Goal: Navigation & Orientation: Find specific page/section

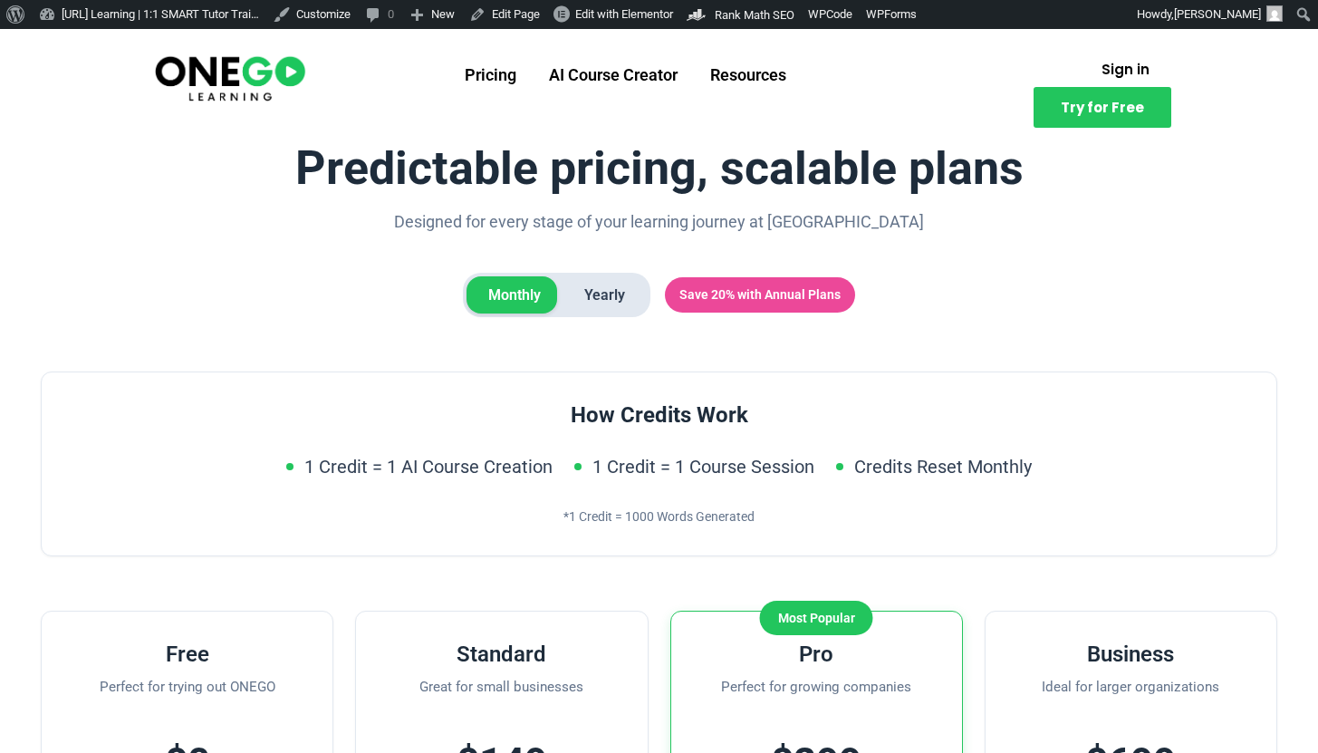
click at [890, 69] on ul "Pricing AI Course Creator Resources" at bounding box center [625, 75] width 599 height 47
click at [760, 82] on link "Resources" at bounding box center [748, 75] width 109 height 47
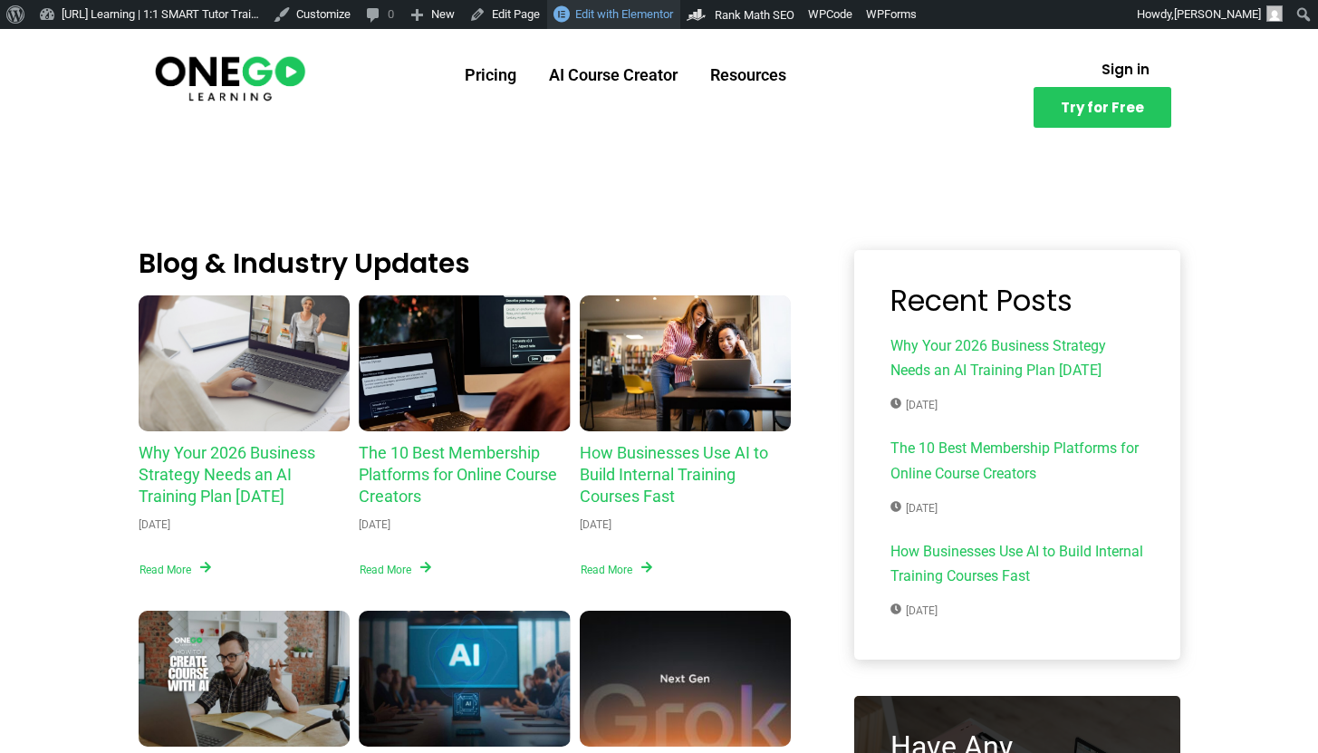
click at [673, 18] on span "Edit with Elementor" at bounding box center [624, 14] width 98 height 14
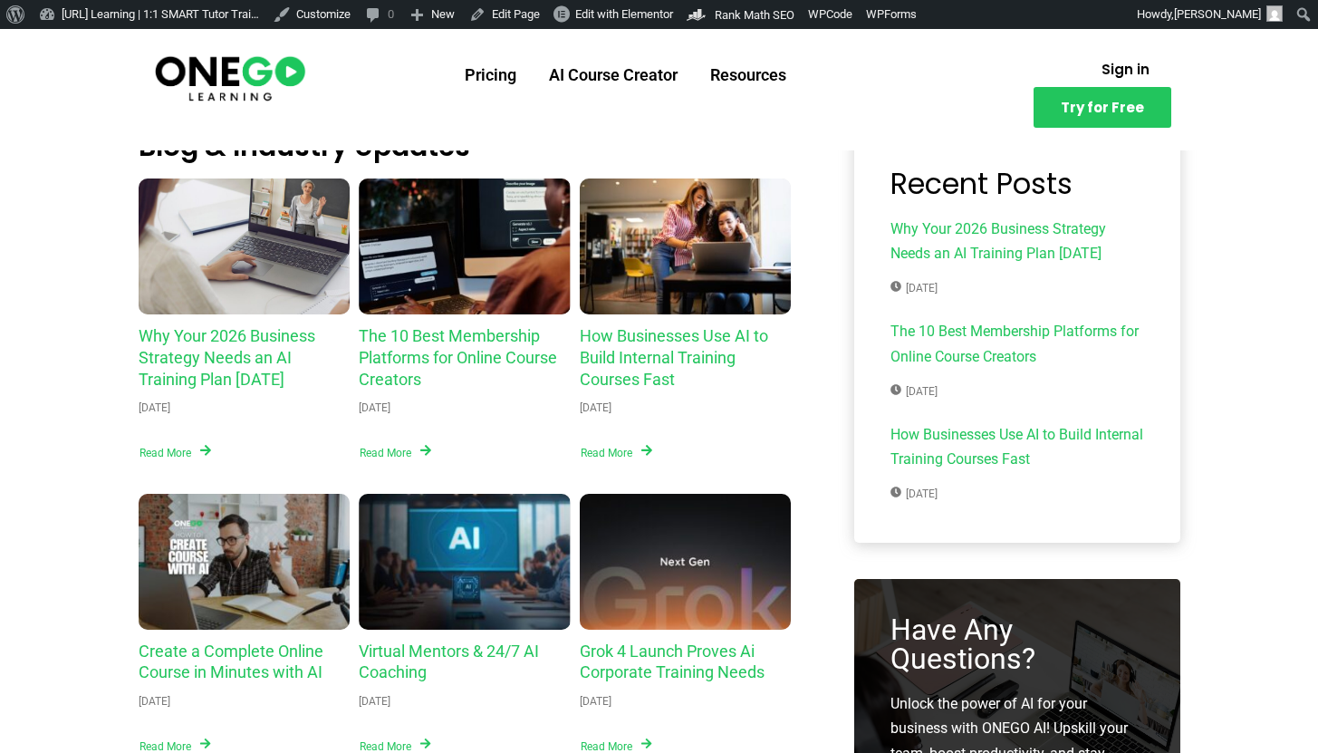
click at [240, 92] on img at bounding box center [230, 78] width 156 height 52
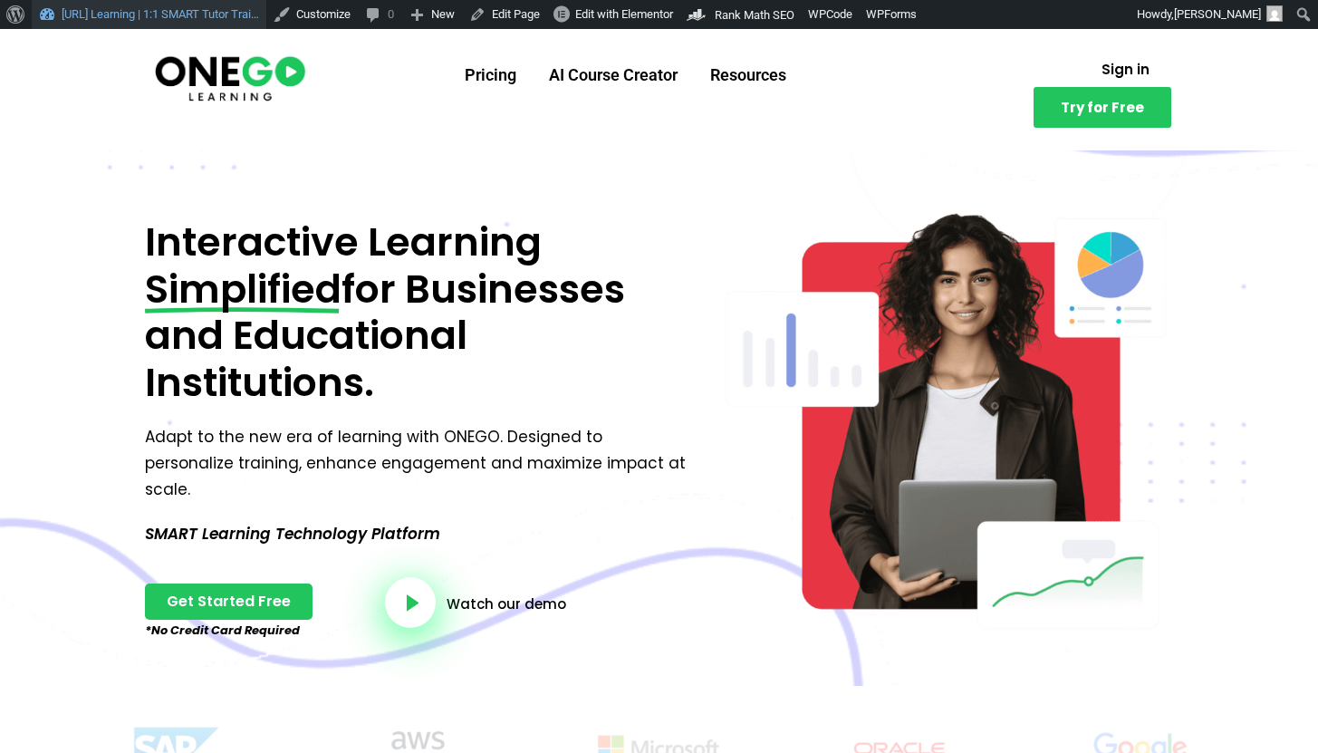
click at [241, 24] on link "[URL] Learning | 1:1 SMART Tutor Trai…" at bounding box center [149, 14] width 235 height 29
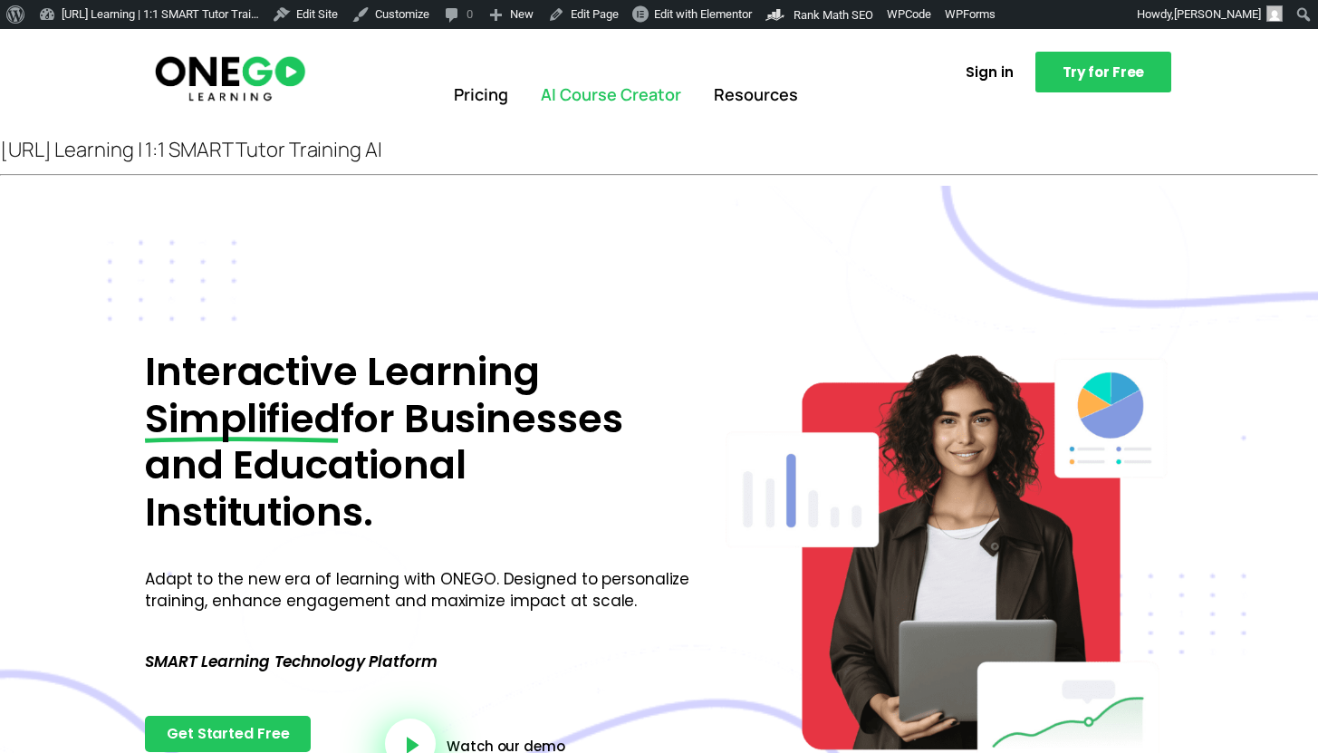
click at [526, 91] on link "AI Course Creator" at bounding box center [610, 95] width 173 height 47
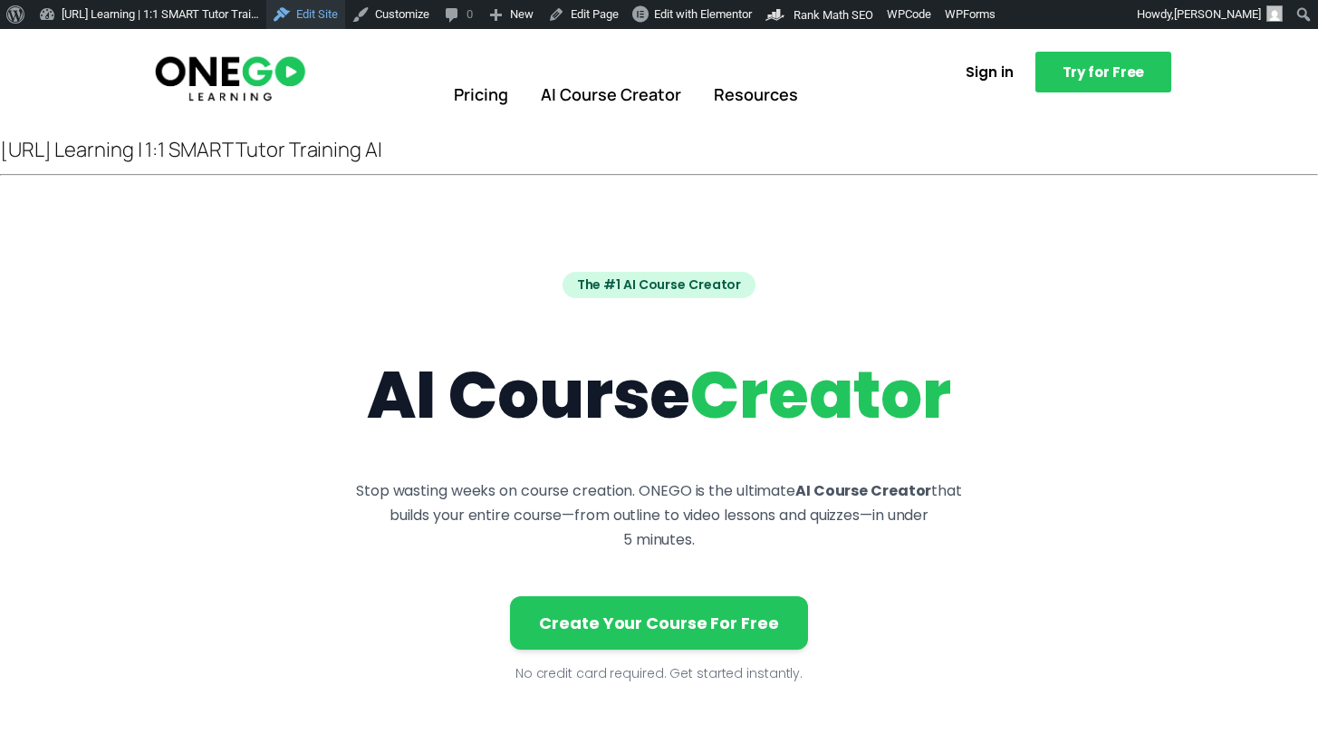
click at [345, 7] on link "Edit Site" at bounding box center [305, 14] width 79 height 29
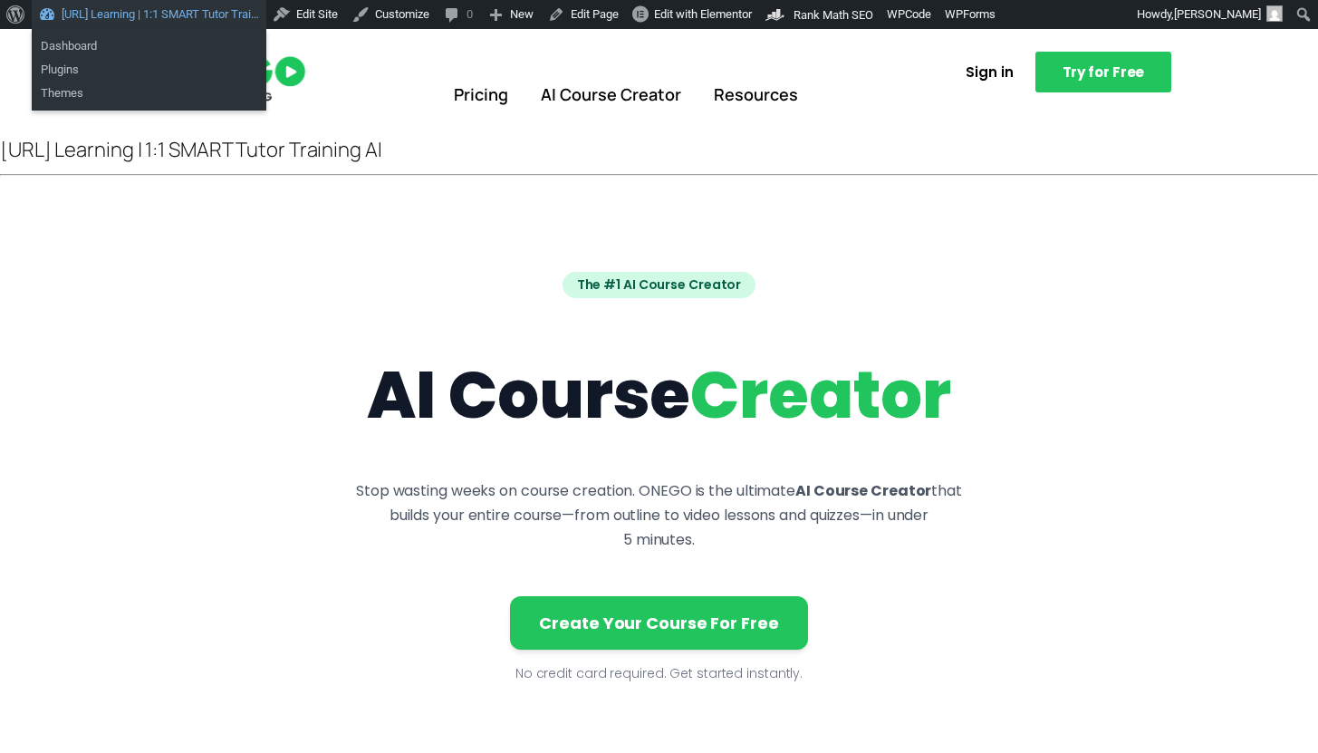
click at [174, 7] on link "[URL] Learning | 1:1 SMART Tutor Trai…" at bounding box center [149, 14] width 235 height 29
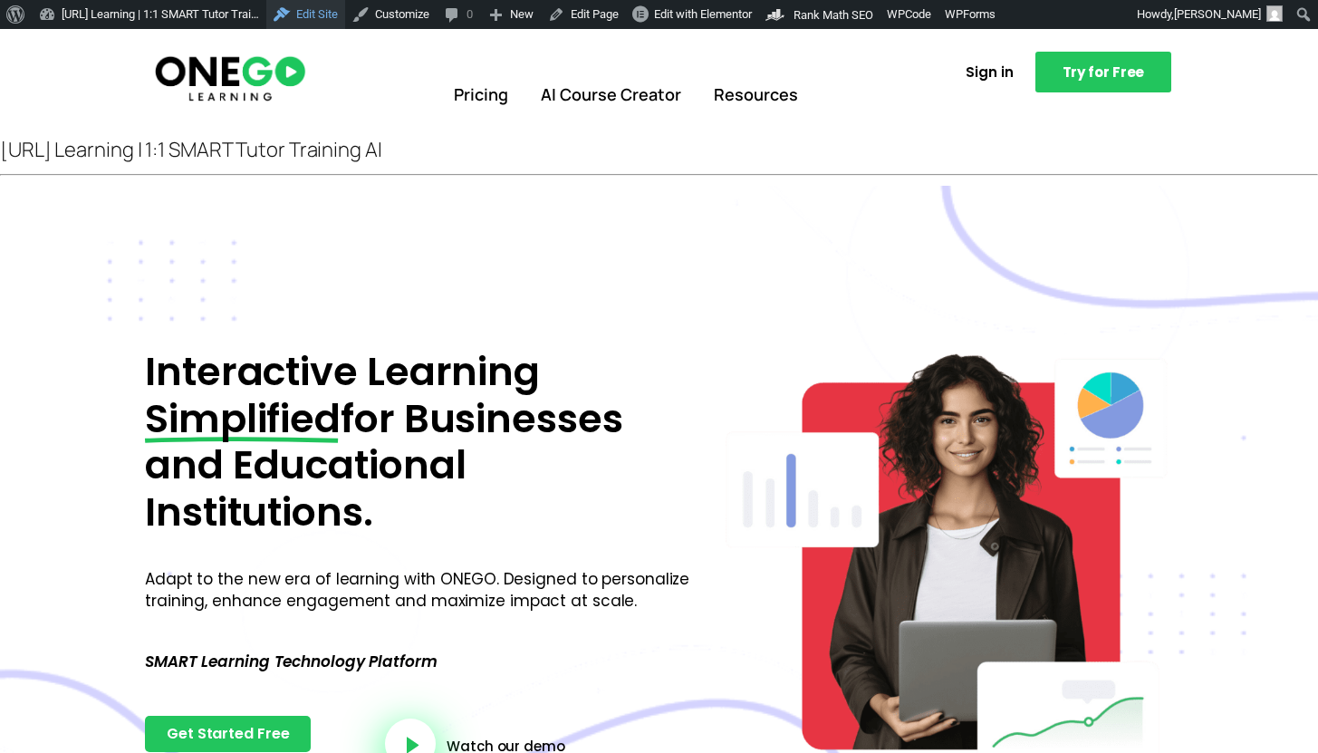
click at [339, 18] on link "Edit Site" at bounding box center [305, 14] width 79 height 29
click at [306, 163] on div "[URL] Learning | 1:1 SMART Tutor Training AI" at bounding box center [659, 150] width 1318 height 28
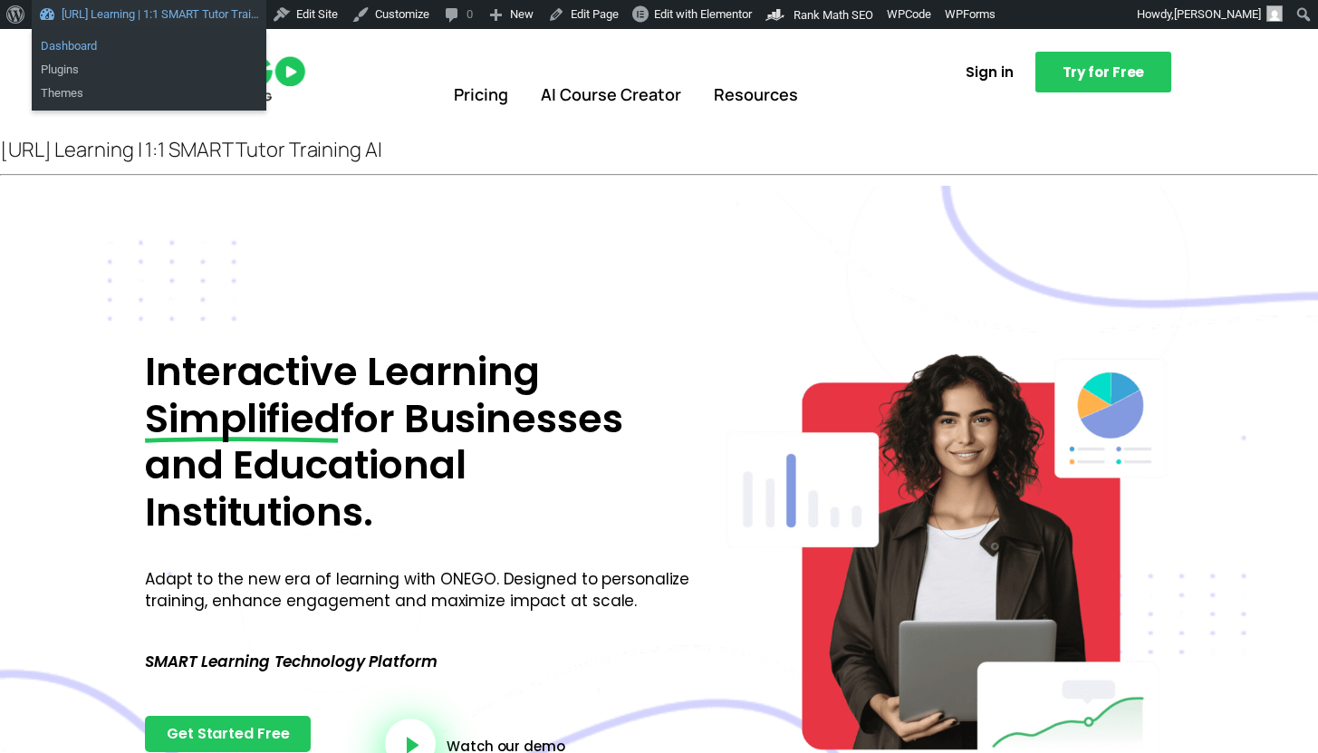
click at [189, 43] on link "Dashboard" at bounding box center [149, 46] width 235 height 24
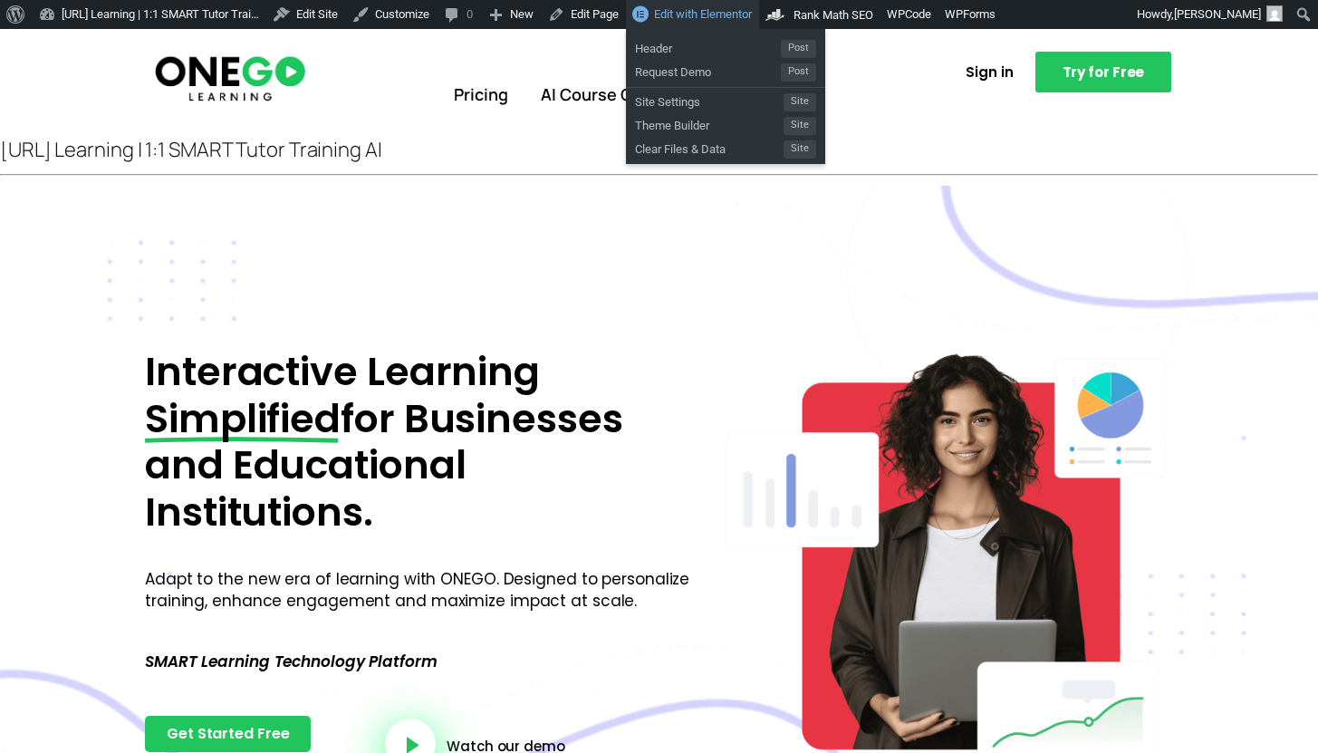
click at [693, 14] on link "Edit with Elementor" at bounding box center [692, 14] width 133 height 29
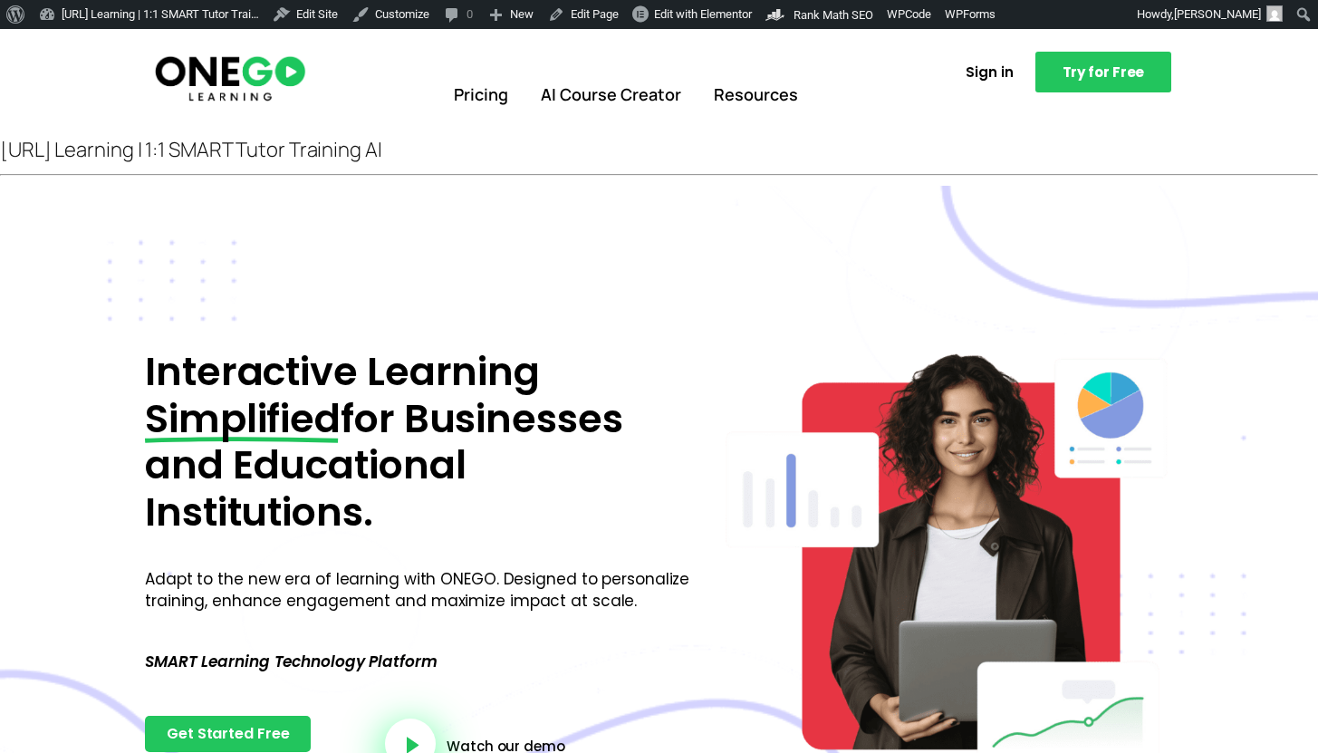
click at [526, 139] on section "Pricing AI Course Creator Resources Sign in Try for Free" at bounding box center [659, 85] width 1318 height 112
click at [370, 152] on div "[URL] Learning | 1:1 SMART Tutor Training AI" at bounding box center [659, 150] width 1318 height 28
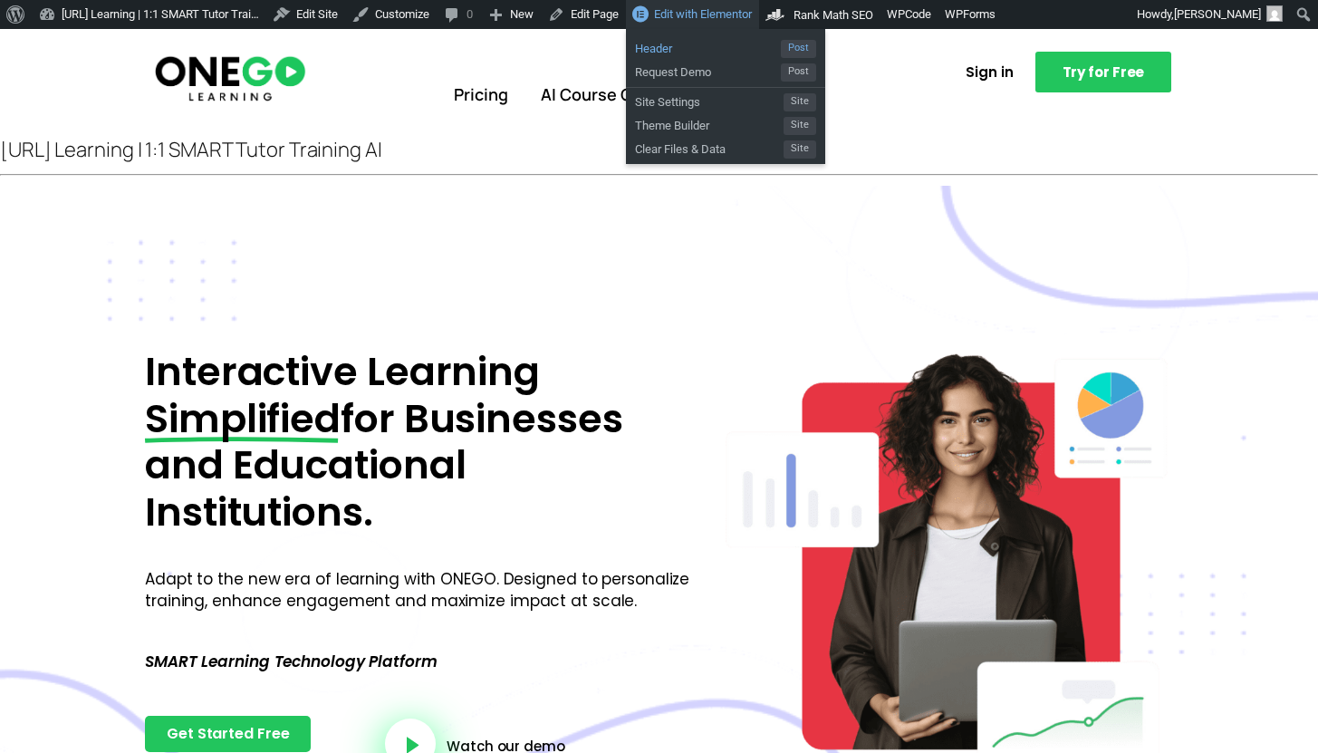
click at [726, 43] on span "Header" at bounding box center [708, 46] width 146 height 24
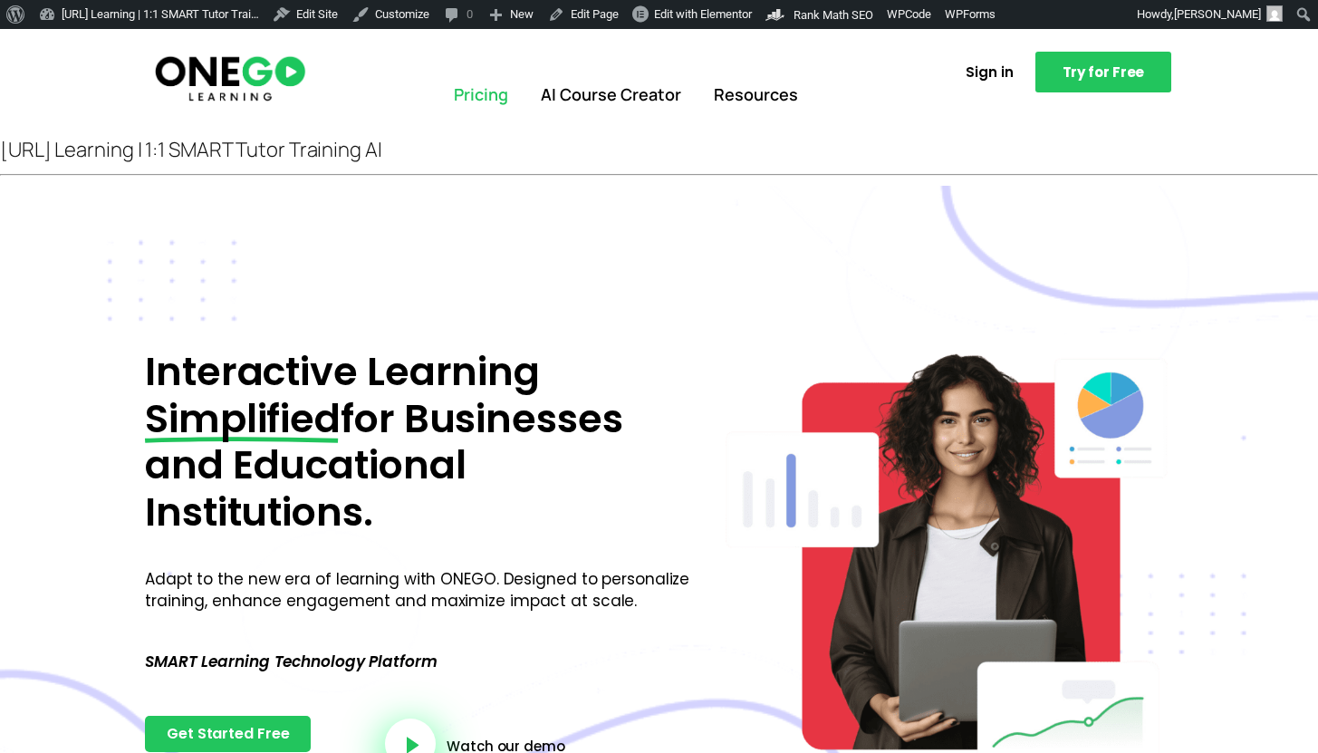
click at [496, 81] on link "Pricing" at bounding box center [481, 95] width 87 height 47
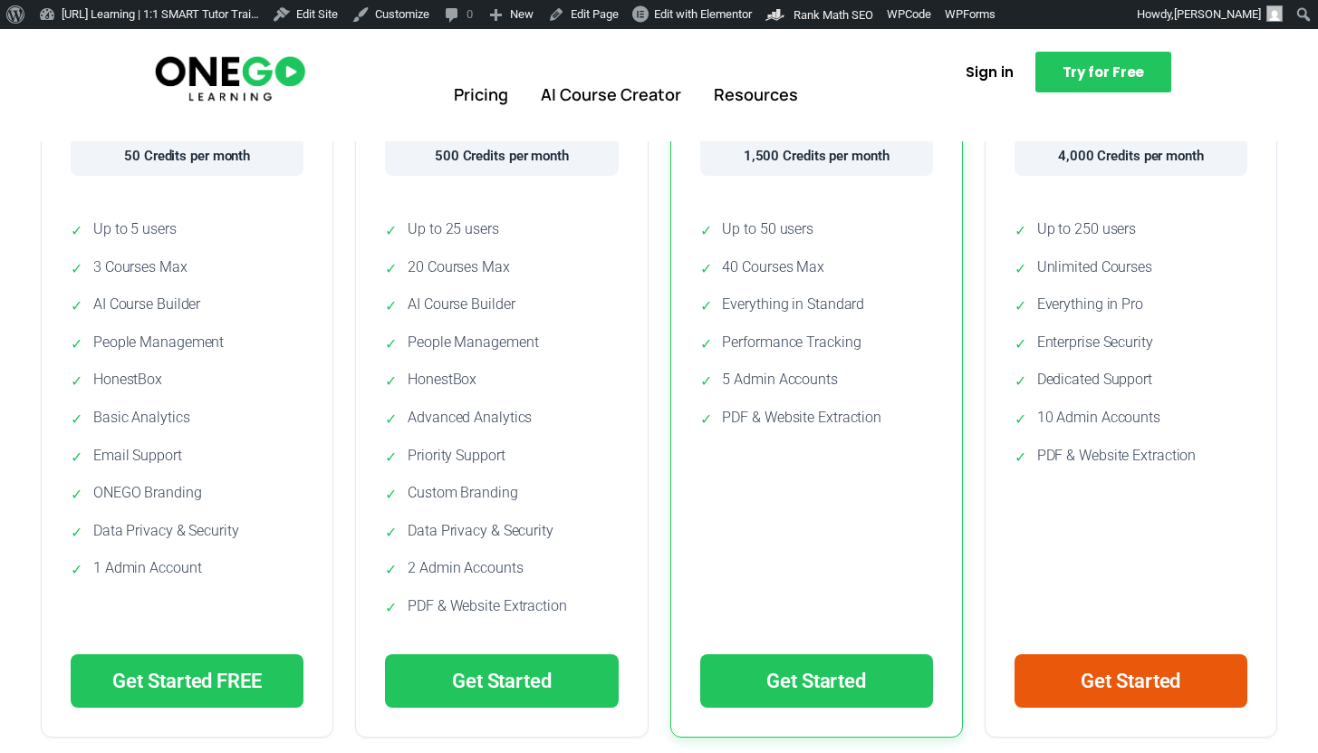
scroll to position [935, 0]
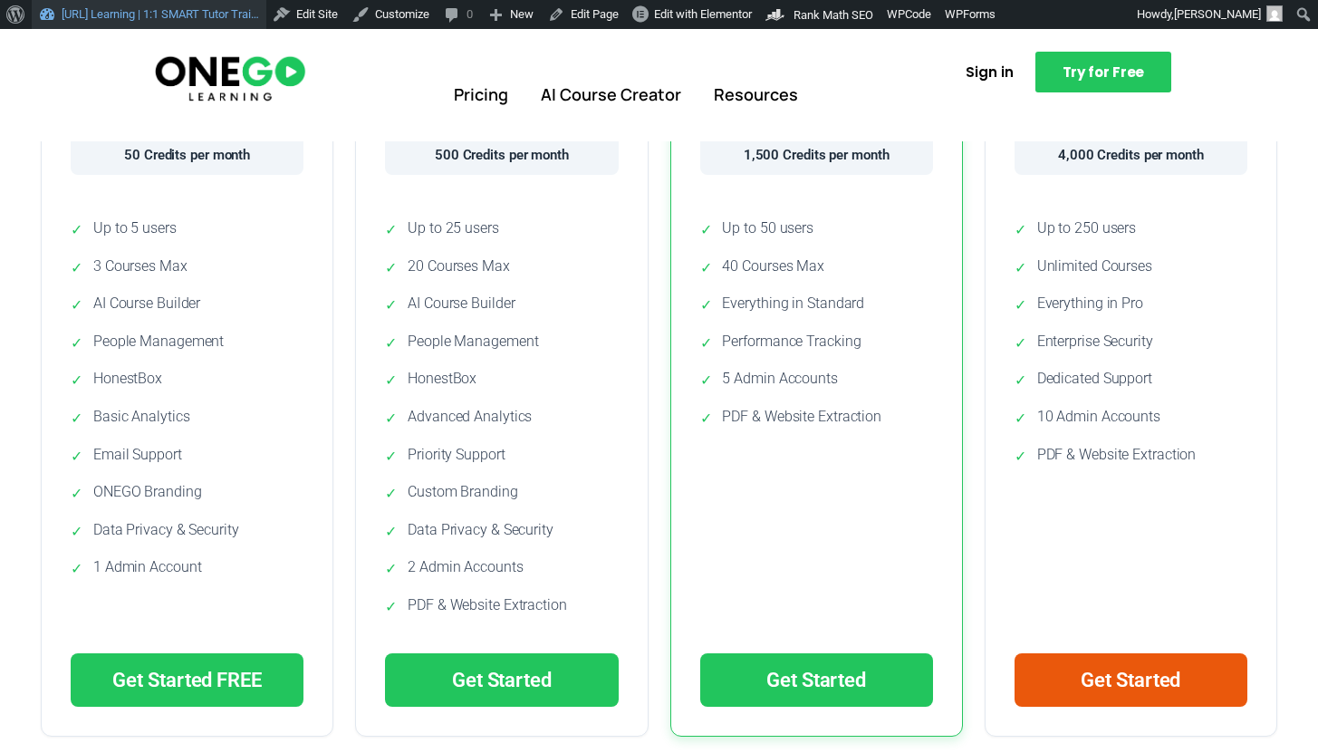
click at [63, 12] on link "[URL] Learning | 1:1 SMART Tutor Trai…" at bounding box center [149, 14] width 235 height 29
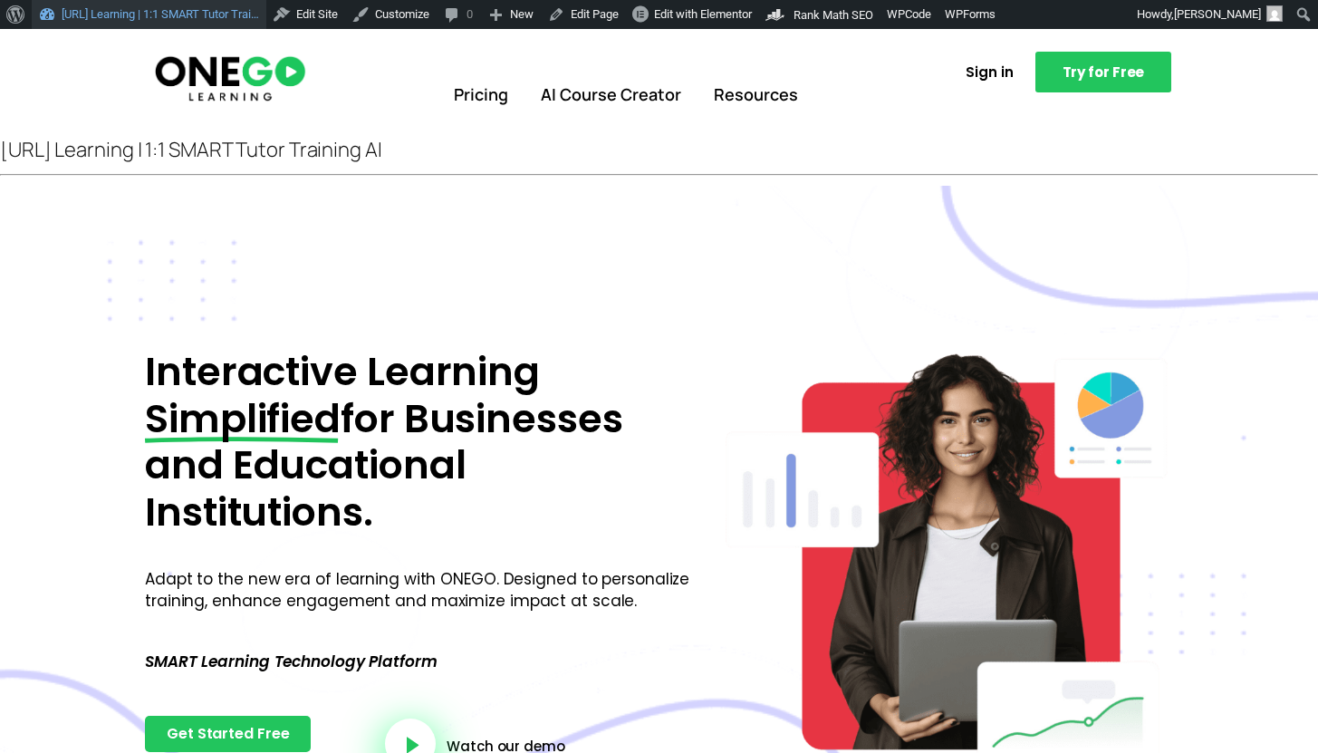
click at [196, 5] on link "[URL] Learning | 1:1 SMART Tutor Trai…" at bounding box center [149, 14] width 235 height 29
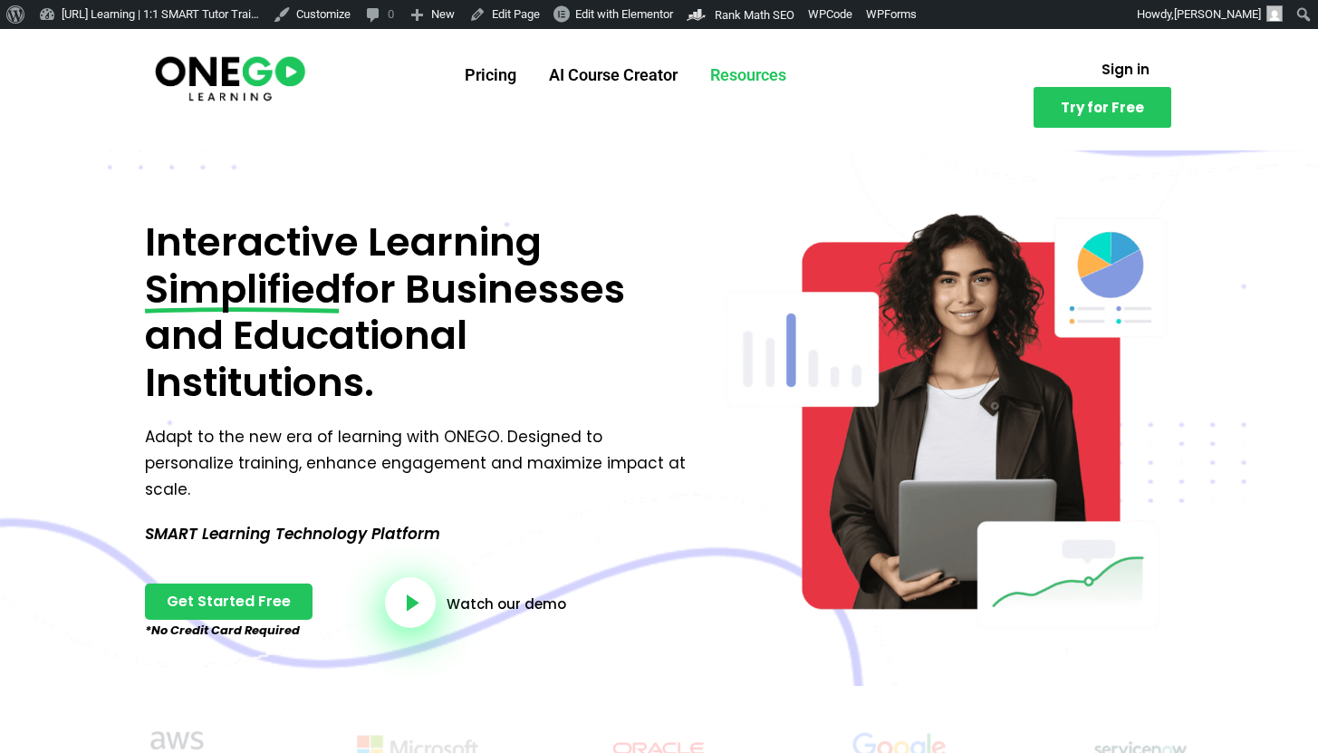
click at [750, 59] on link "Resources" at bounding box center [748, 75] width 109 height 47
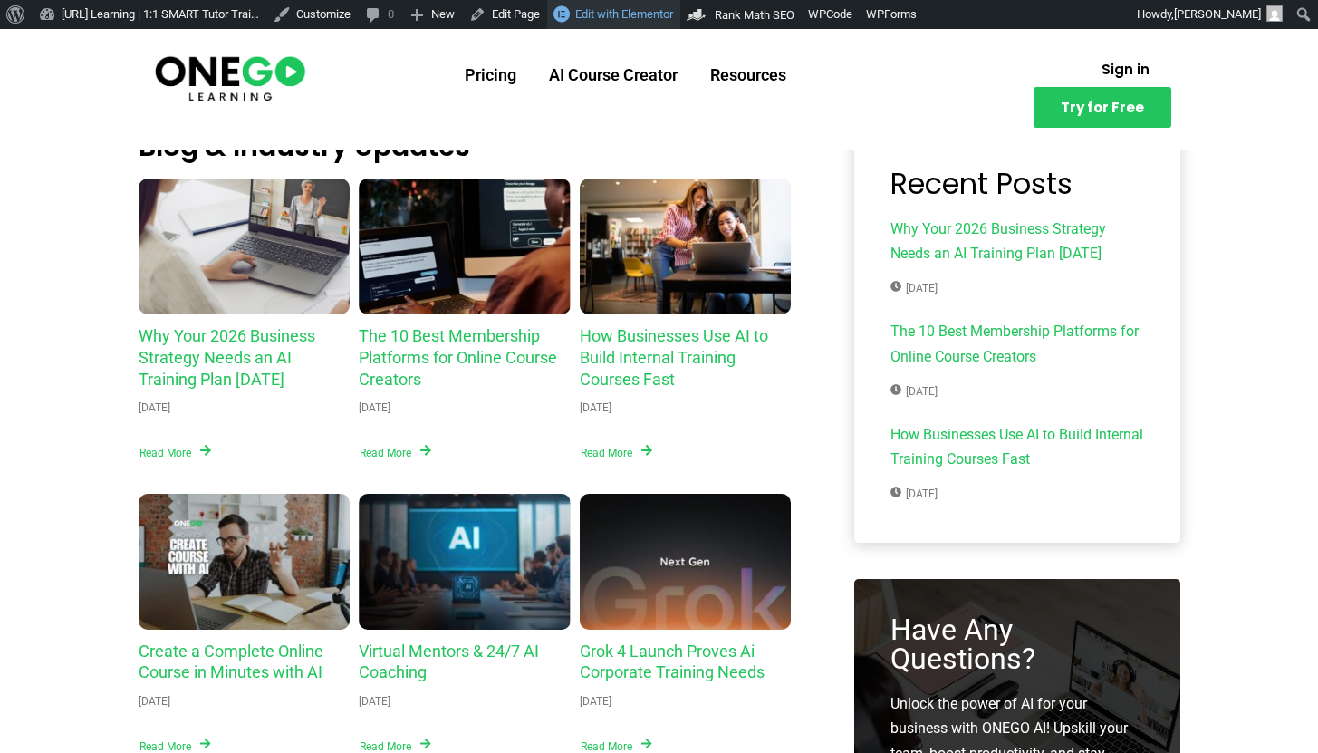
click at [667, 12] on span "Edit with Elementor" at bounding box center [624, 14] width 98 height 14
click at [276, 57] on img at bounding box center [230, 78] width 156 height 52
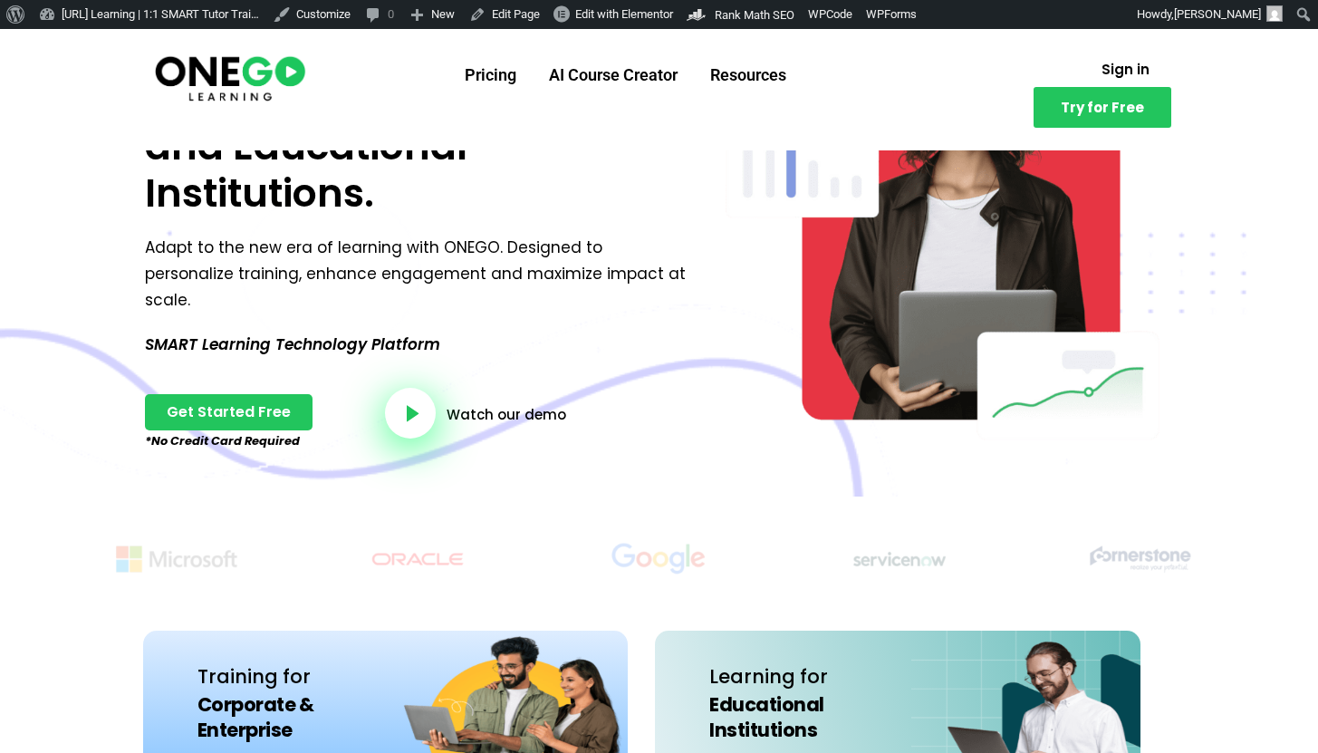
scroll to position [58, 0]
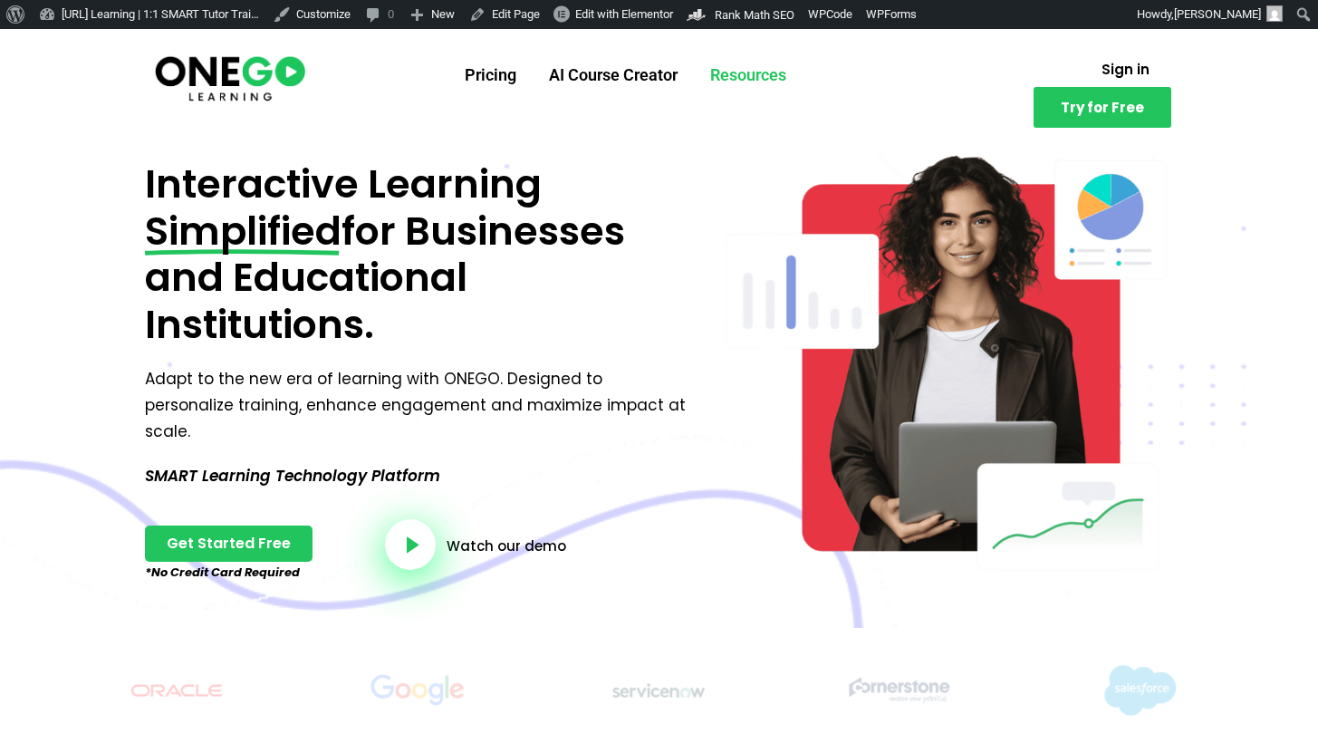
click at [707, 76] on link "Resources" at bounding box center [748, 75] width 109 height 47
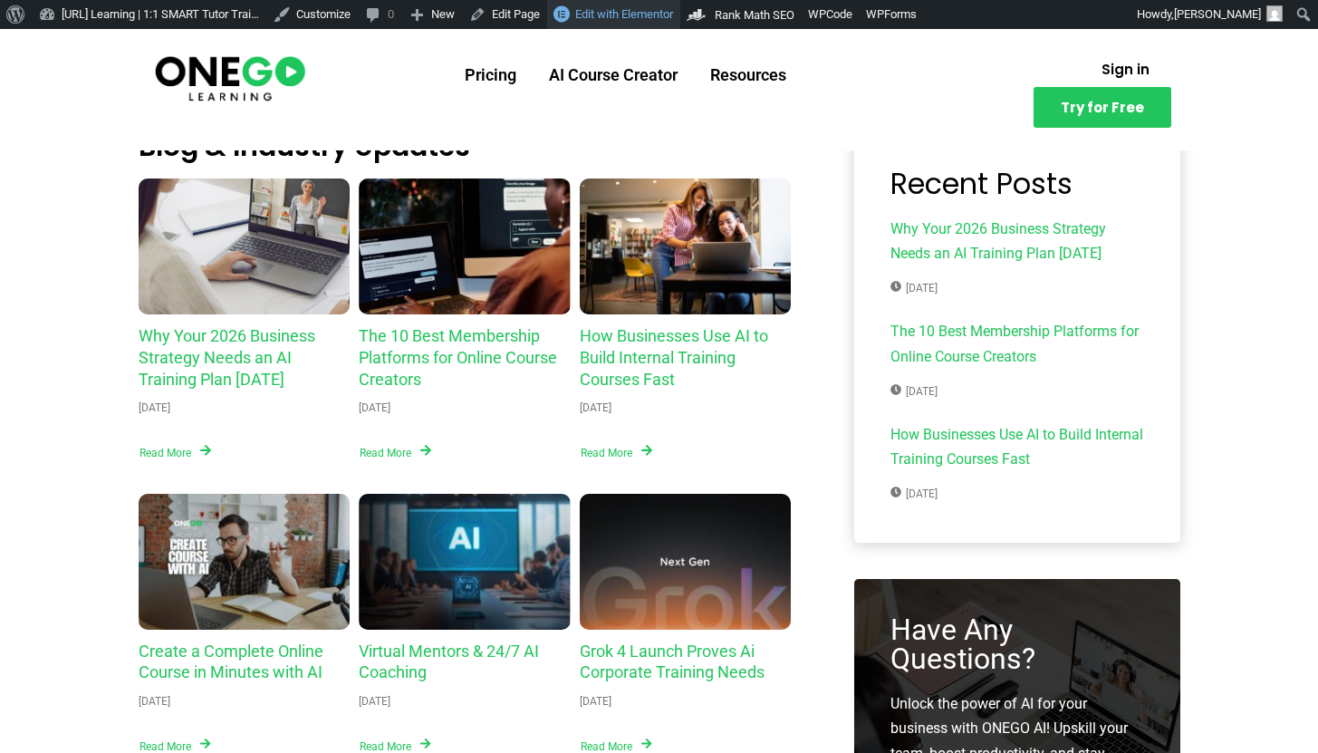
click at [680, 22] on link "Edit with Elementor" at bounding box center [613, 14] width 133 height 29
click at [260, 84] on img at bounding box center [230, 78] width 156 height 52
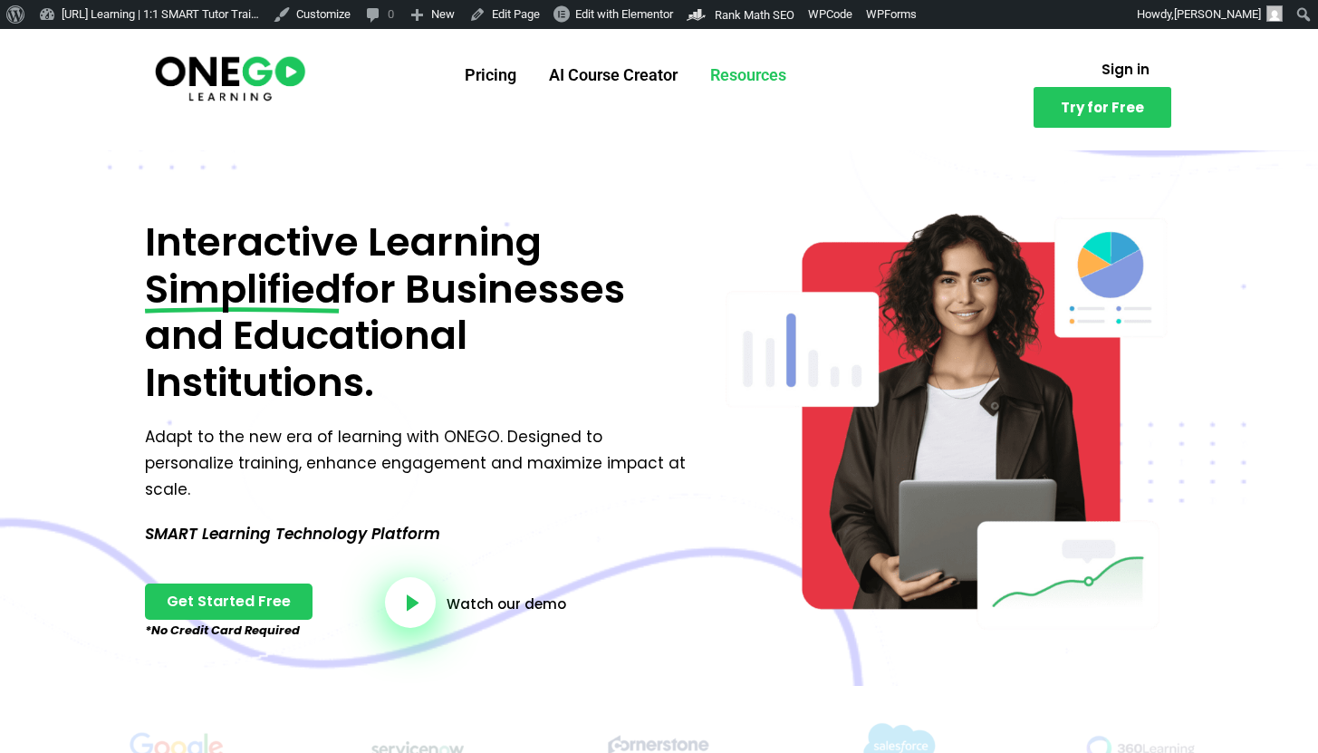
click at [764, 79] on link "Resources" at bounding box center [748, 75] width 109 height 47
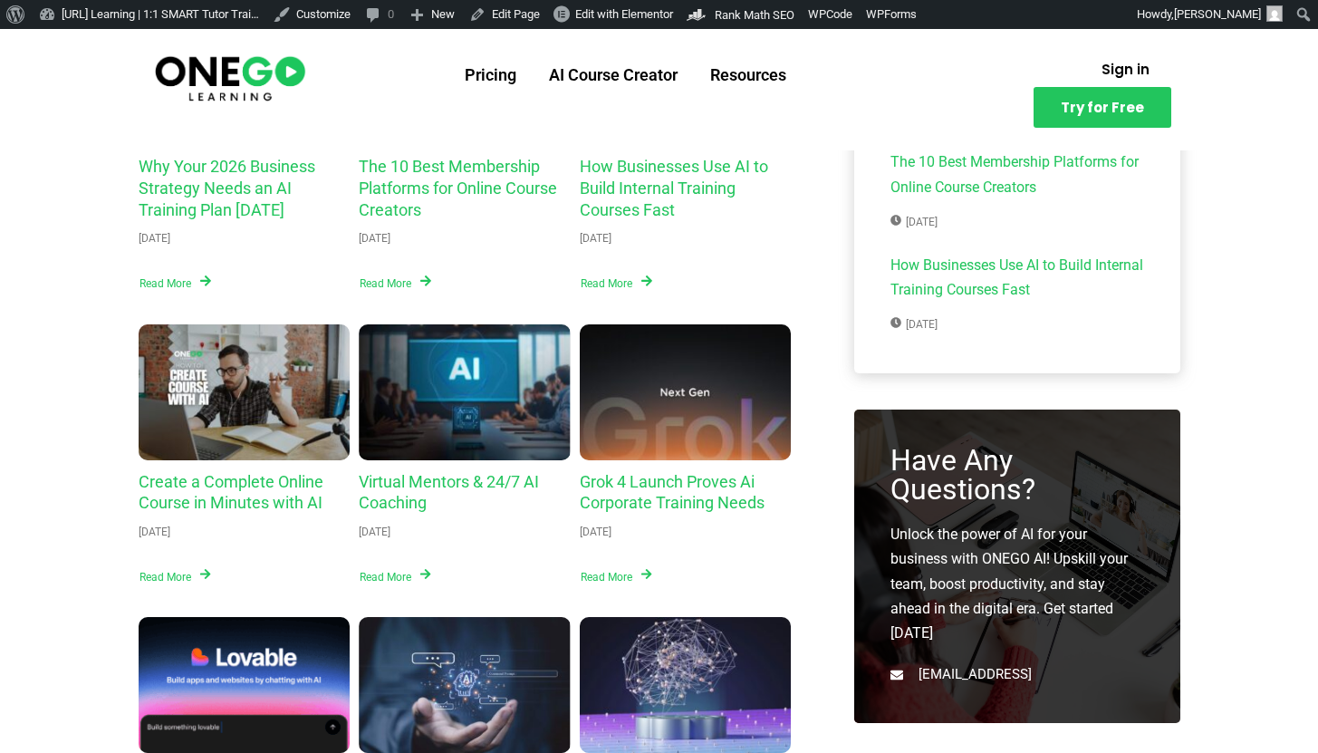
scroll to position [723, 0]
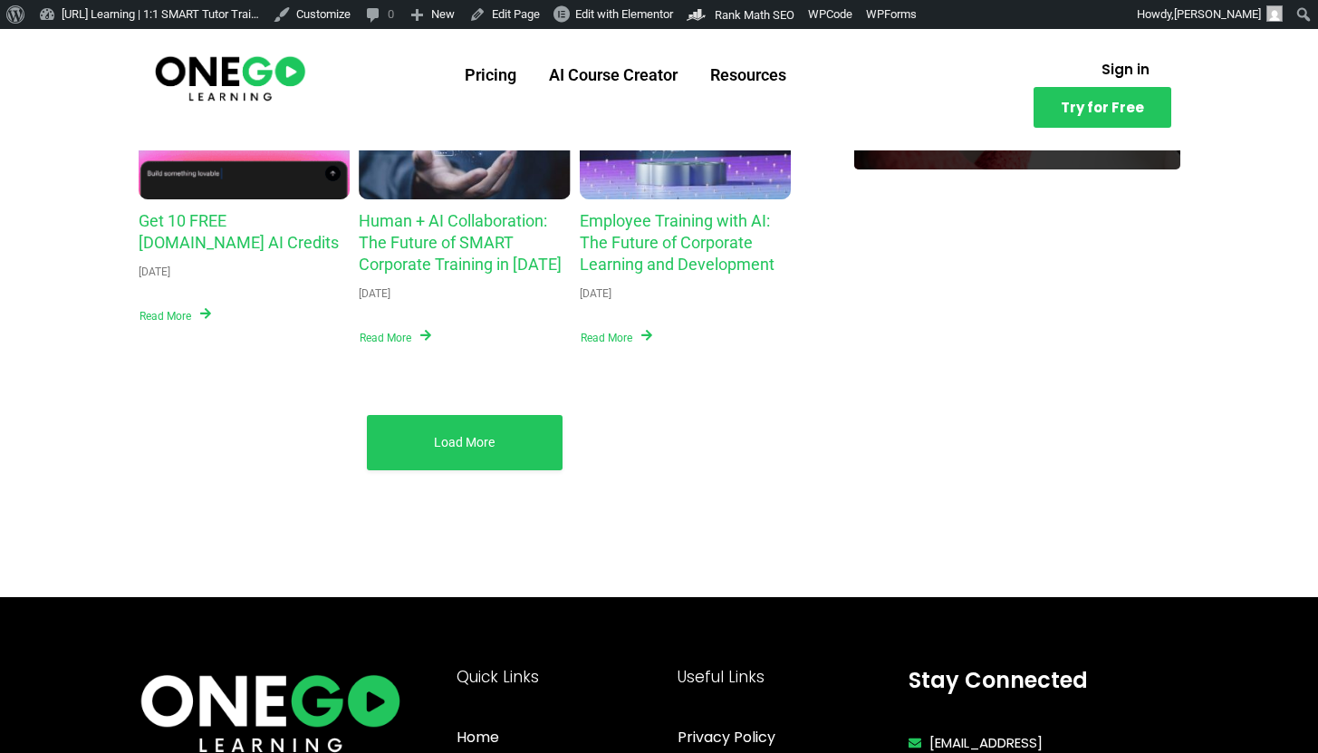
click at [486, 449] on div "Load More" at bounding box center [465, 442] width 196 height 55
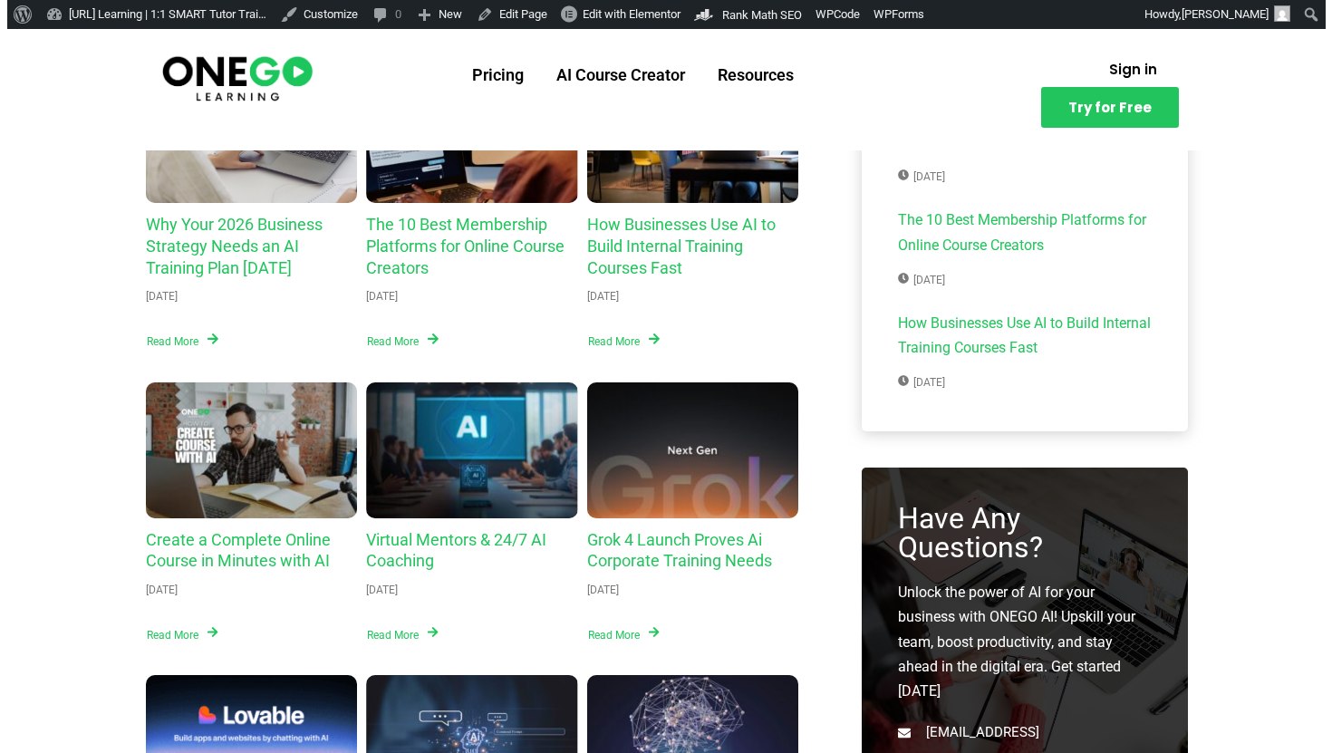
scroll to position [0, 0]
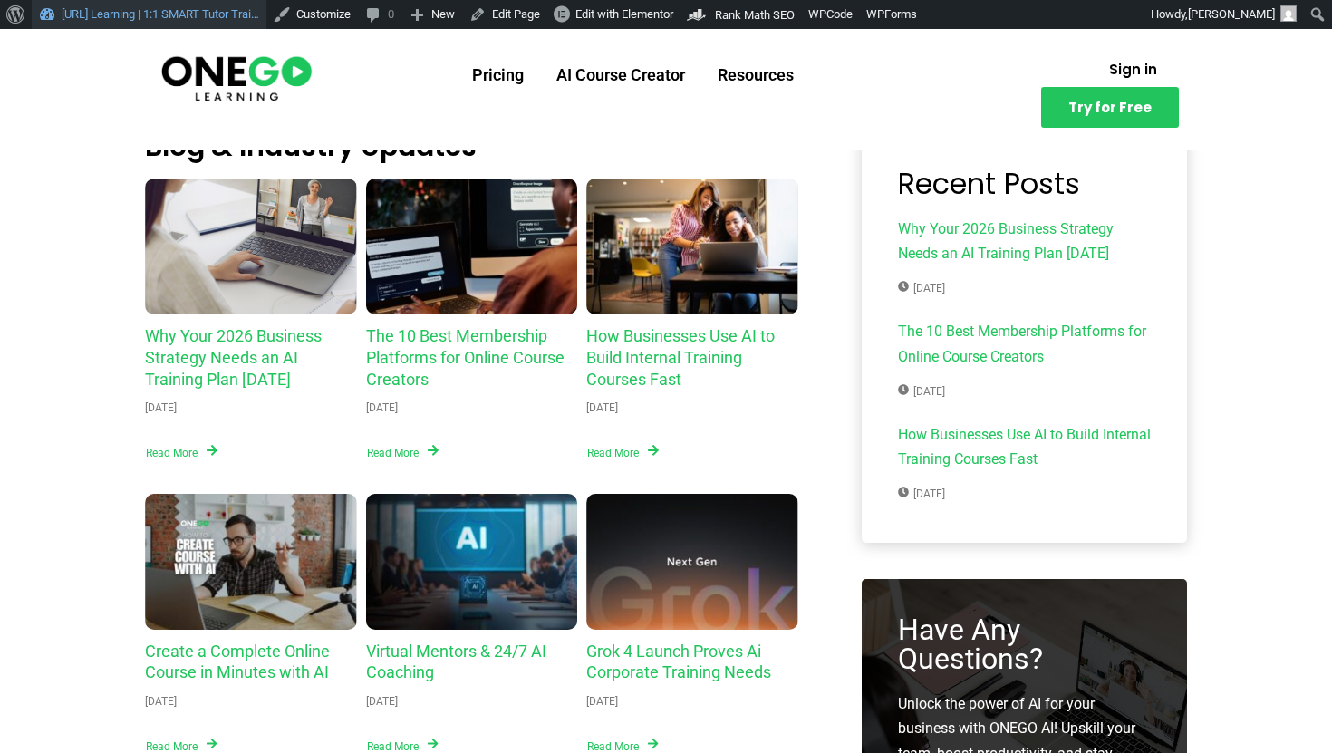
click at [198, 7] on link "[URL] Learning | 1:1 SMART Tutor Trai…" at bounding box center [149, 14] width 235 height 29
click at [129, 20] on link "[URL] Learning | 1:1 SMART Tutor Trai…" at bounding box center [149, 14] width 235 height 29
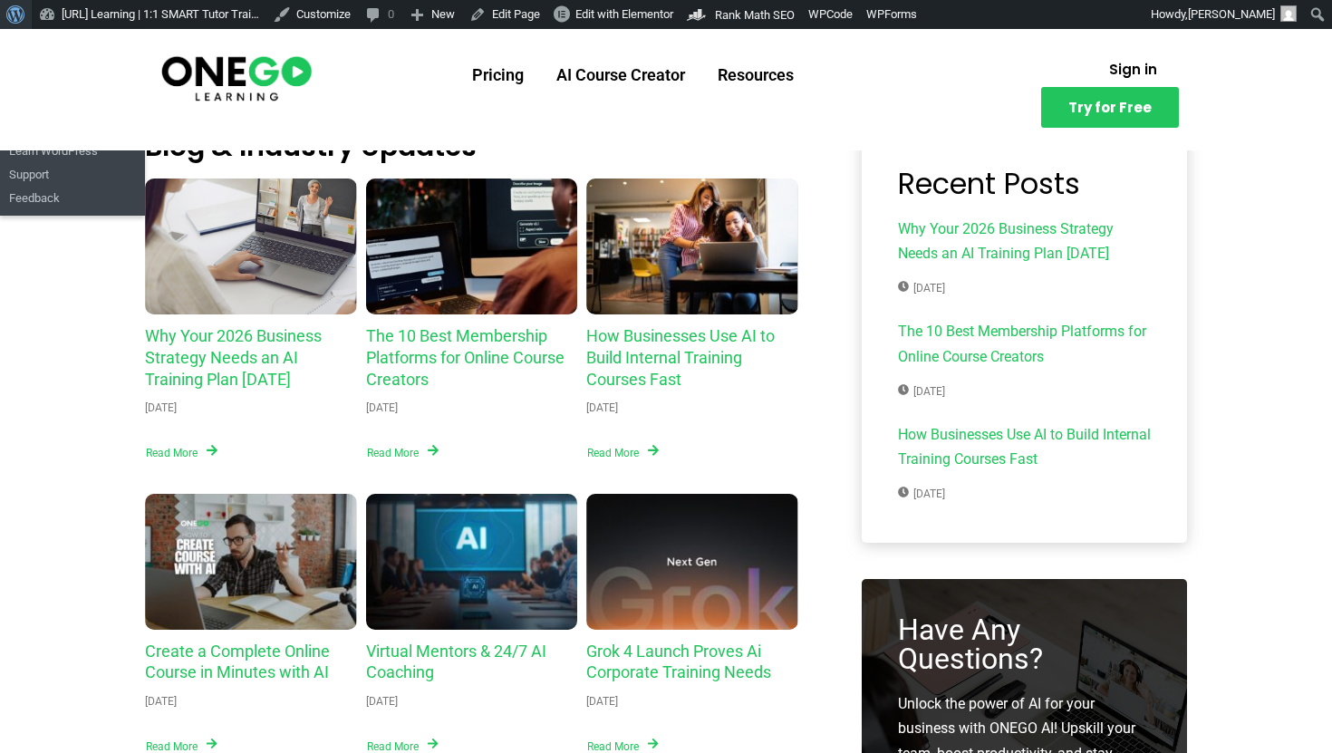
click at [0, 14] on link "About WordPress" at bounding box center [16, 14] width 32 height 29
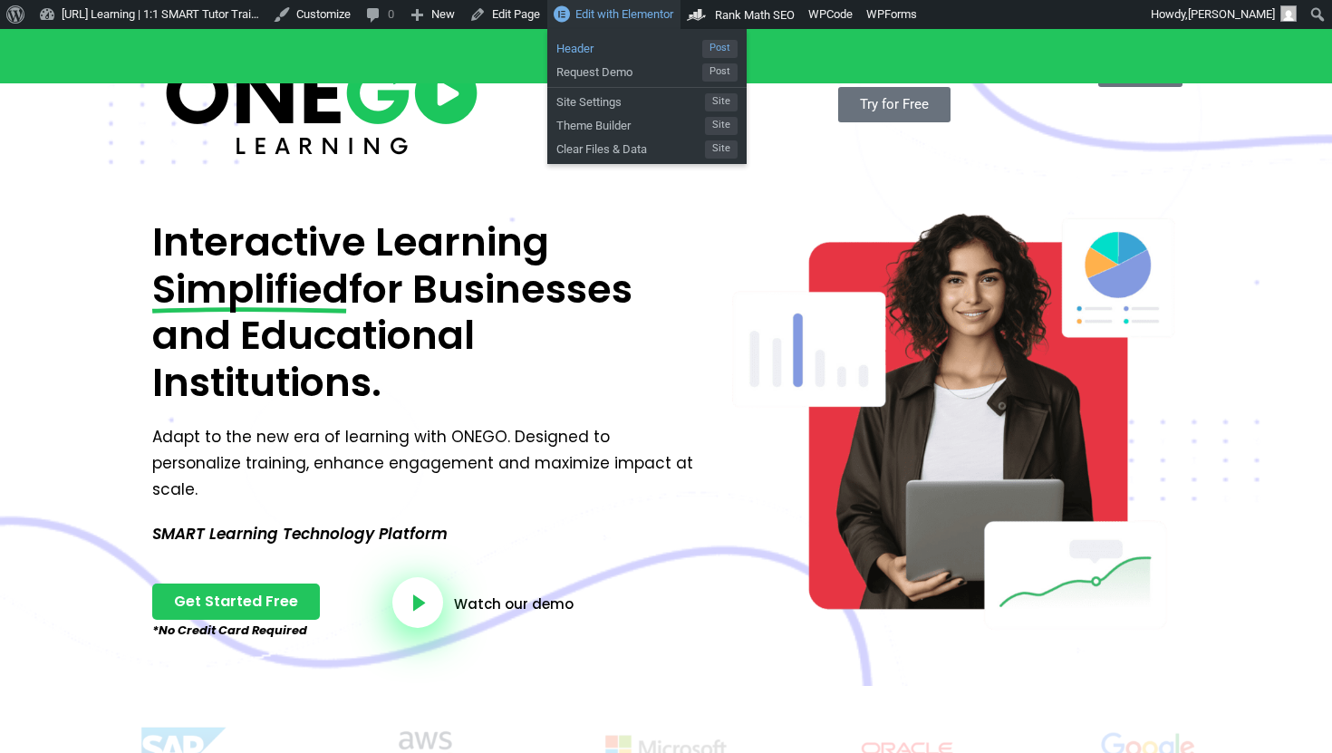
click at [640, 47] on span "Header" at bounding box center [629, 46] width 146 height 24
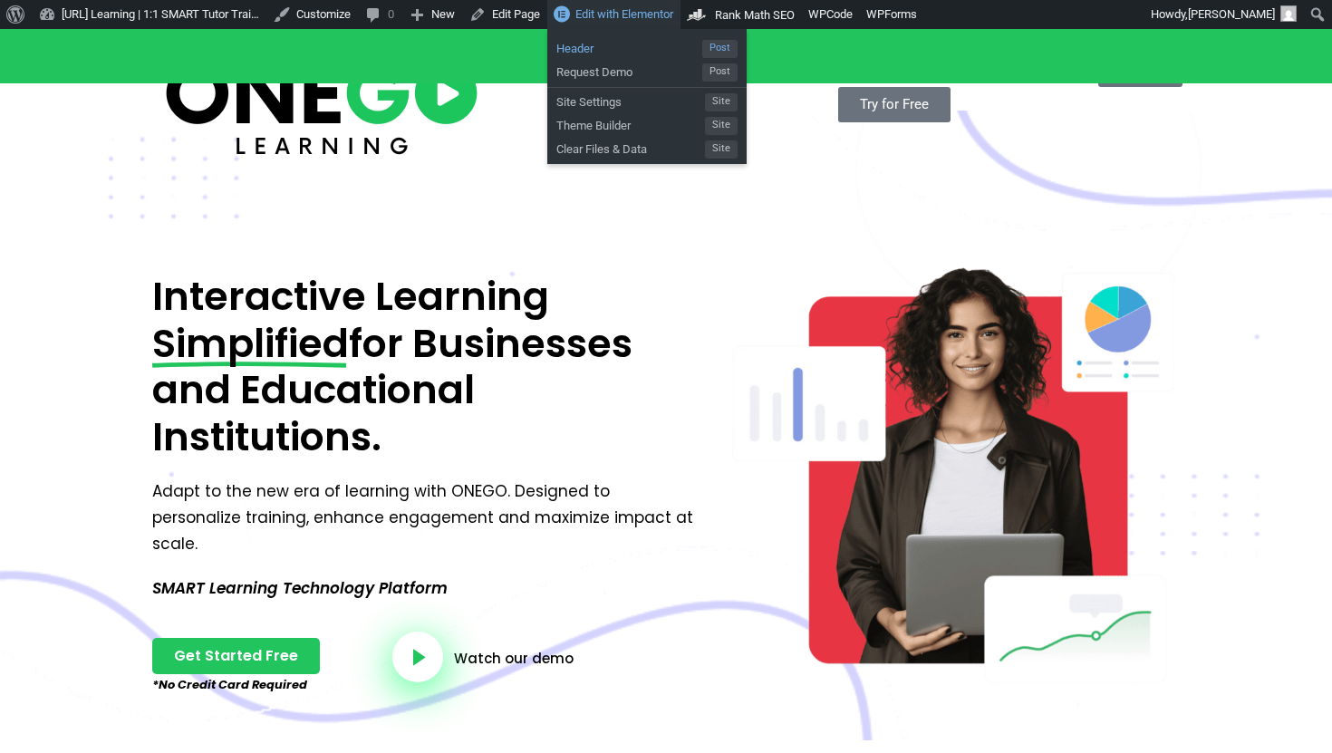
click at [628, 52] on span "Header" at bounding box center [629, 46] width 146 height 24
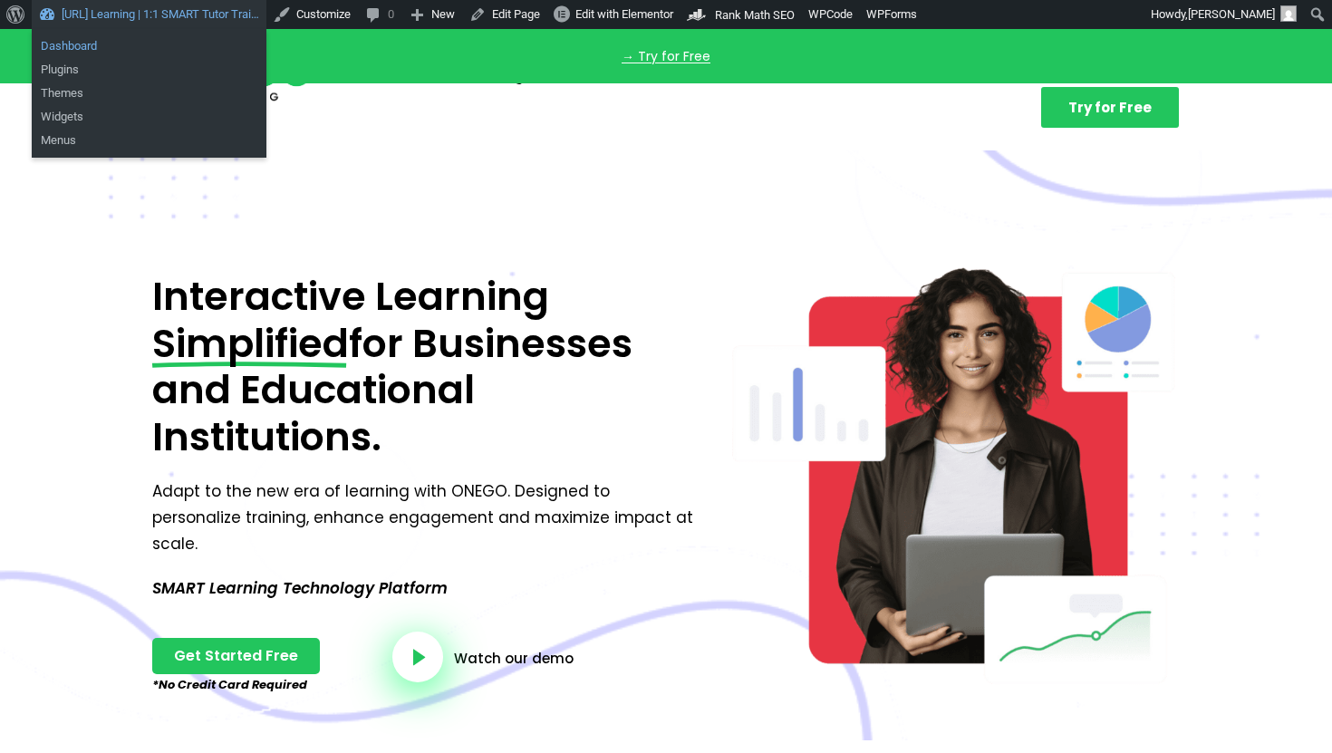
click at [206, 39] on link "Dashboard" at bounding box center [149, 46] width 235 height 24
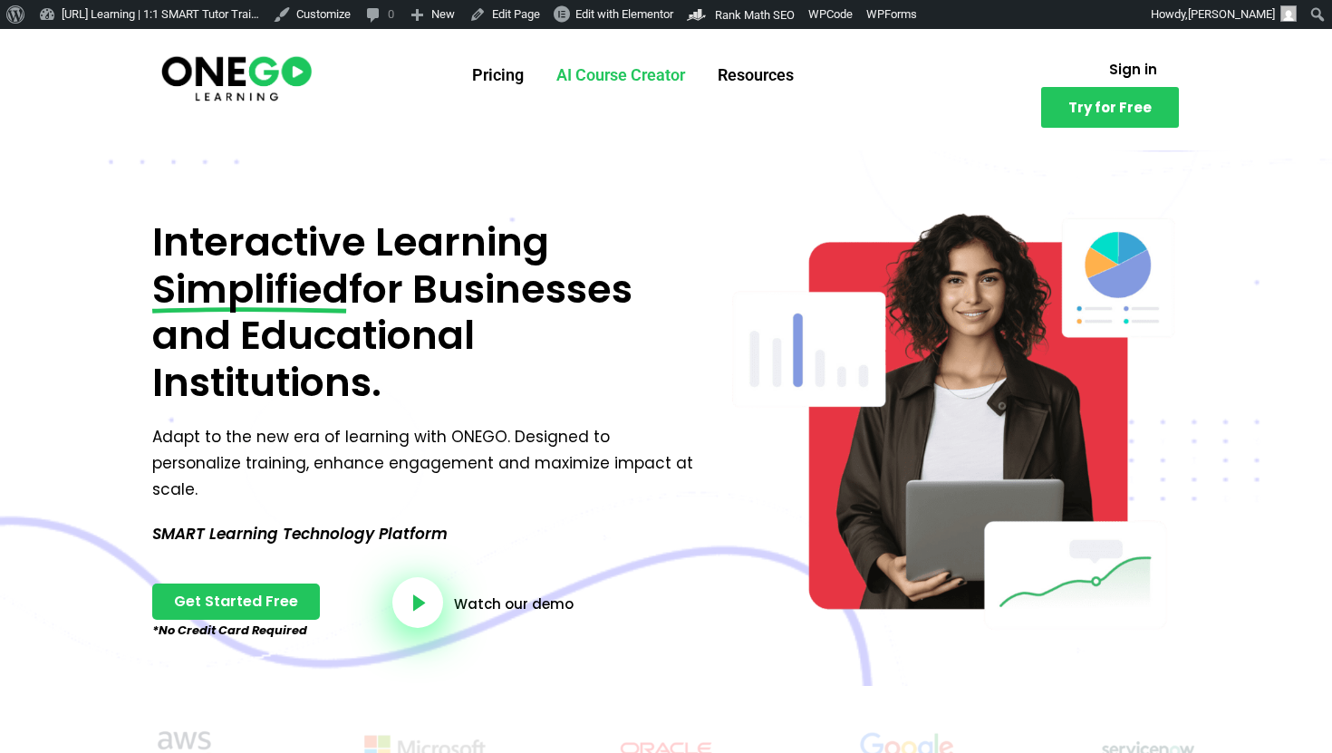
click at [615, 71] on link "AI Course Creator" at bounding box center [620, 75] width 161 height 47
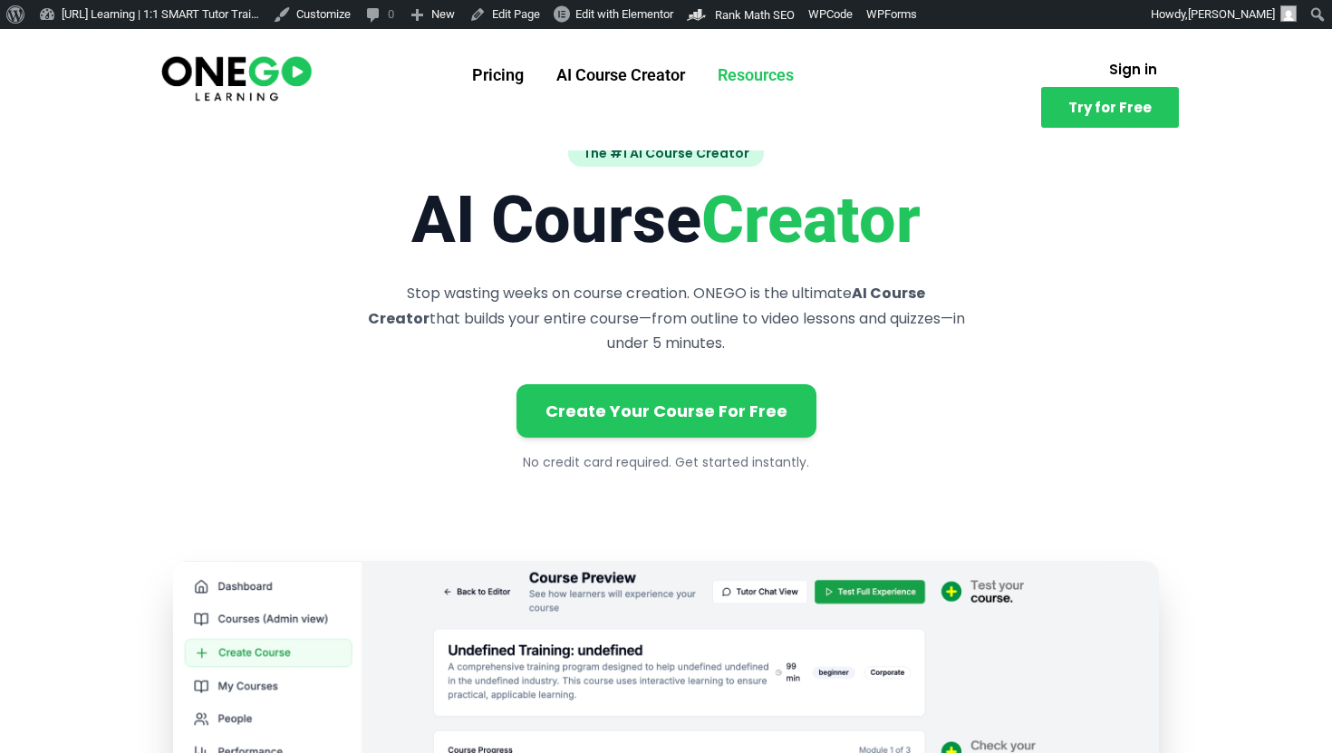
click at [784, 73] on link "Resources" at bounding box center [755, 75] width 109 height 47
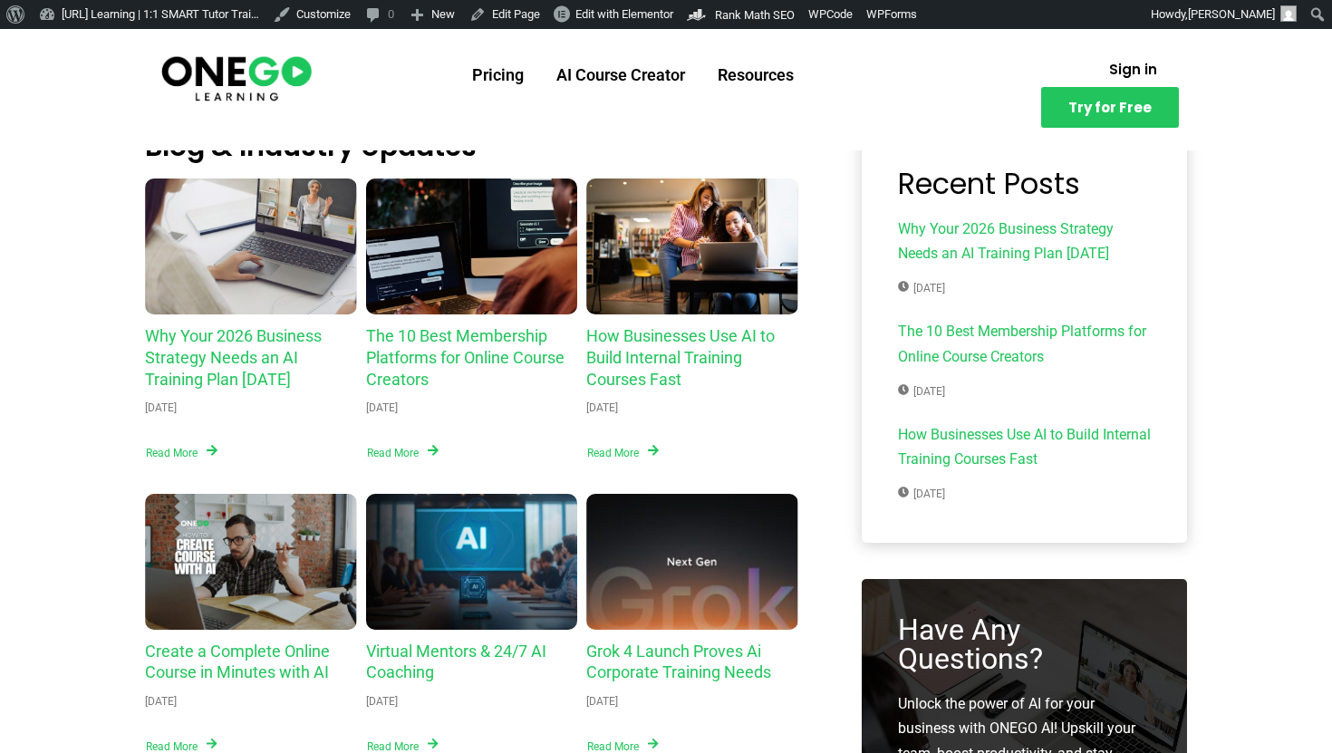
click at [496, 77] on link "Pricing" at bounding box center [498, 75] width 84 height 47
